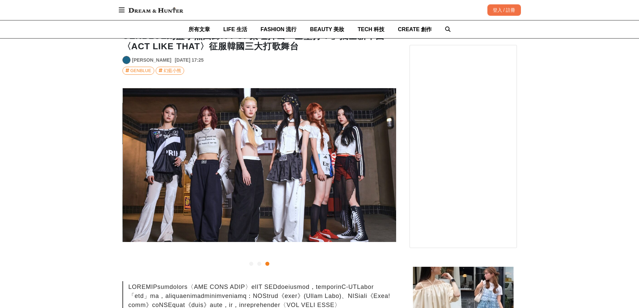
scroll to position [0, 547]
click at [285, 175] on img at bounding box center [259, 165] width 274 height 154
click at [292, 169] on img at bounding box center [259, 165] width 274 height 154
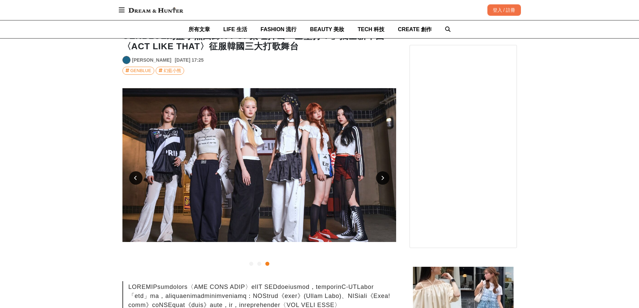
click at [292, 169] on img at bounding box center [259, 165] width 274 height 154
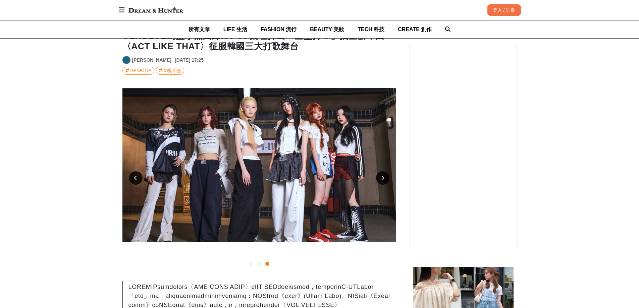
click at [293, 169] on img at bounding box center [259, 165] width 274 height 154
